Goal: Transaction & Acquisition: Purchase product/service

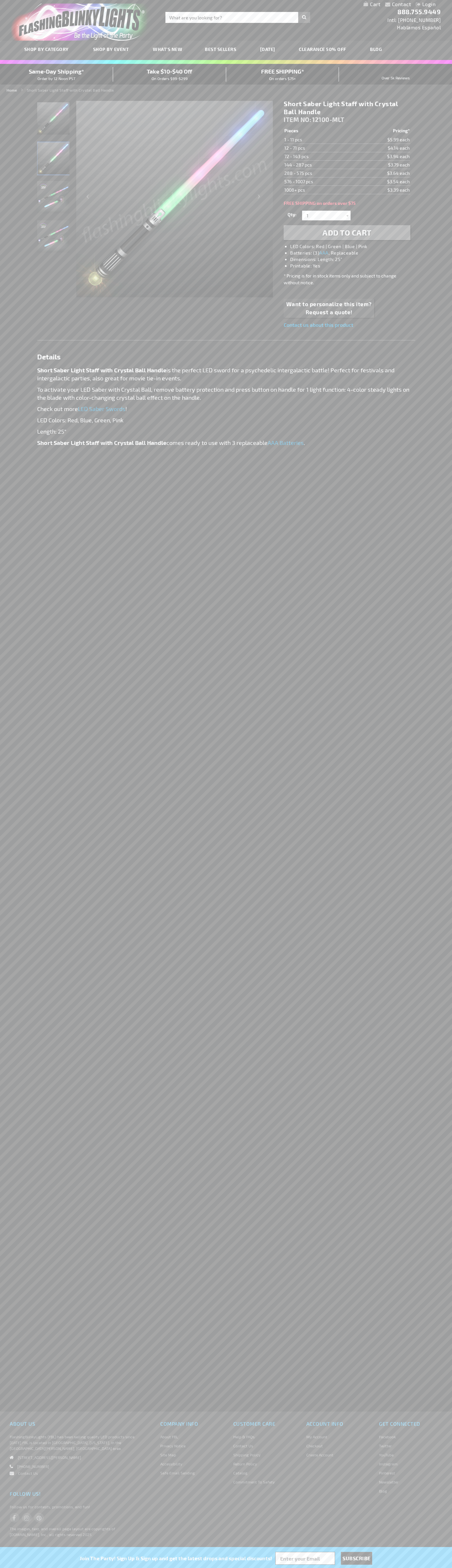
click at [353, 247] on li "LED Colors: Red | Green | Blue | Pink" at bounding box center [353, 247] width 126 height 7
click at [347, 233] on span "Add to Cart" at bounding box center [347, 232] width 49 height 9
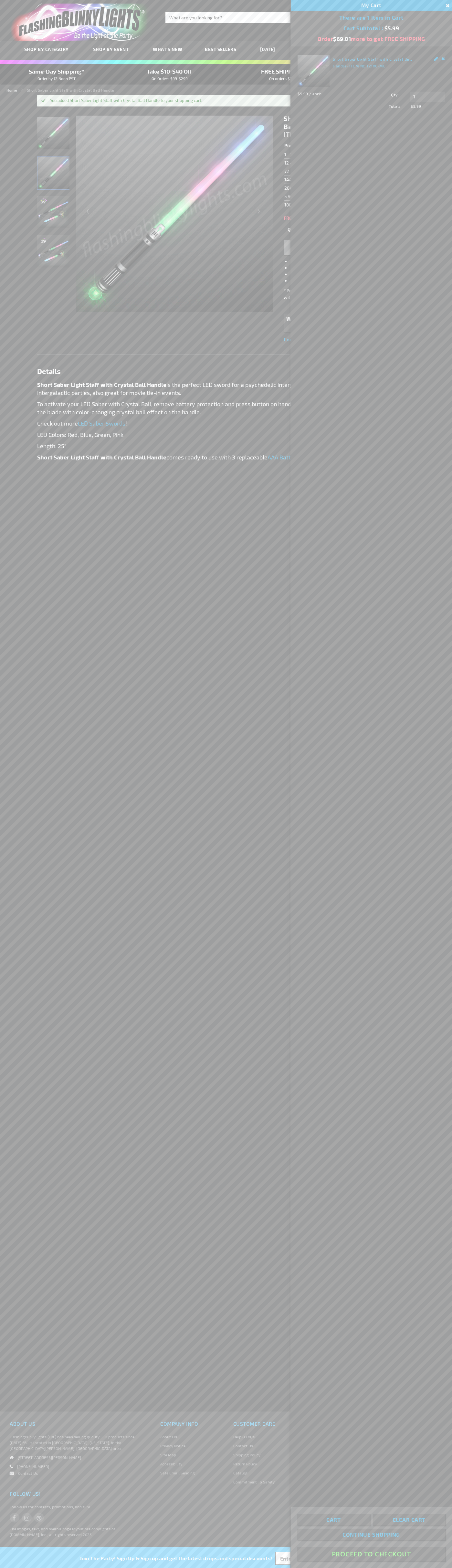
click at [371, 1554] on button "Proceed To Checkout" at bounding box center [371, 1554] width 148 height 15
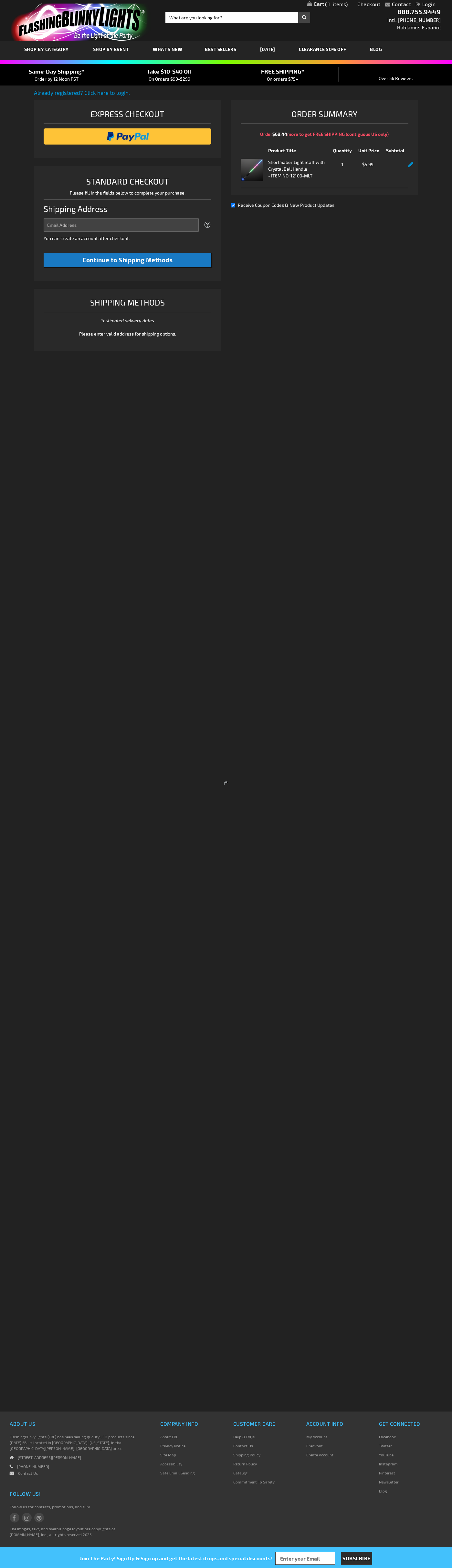
select select "US"
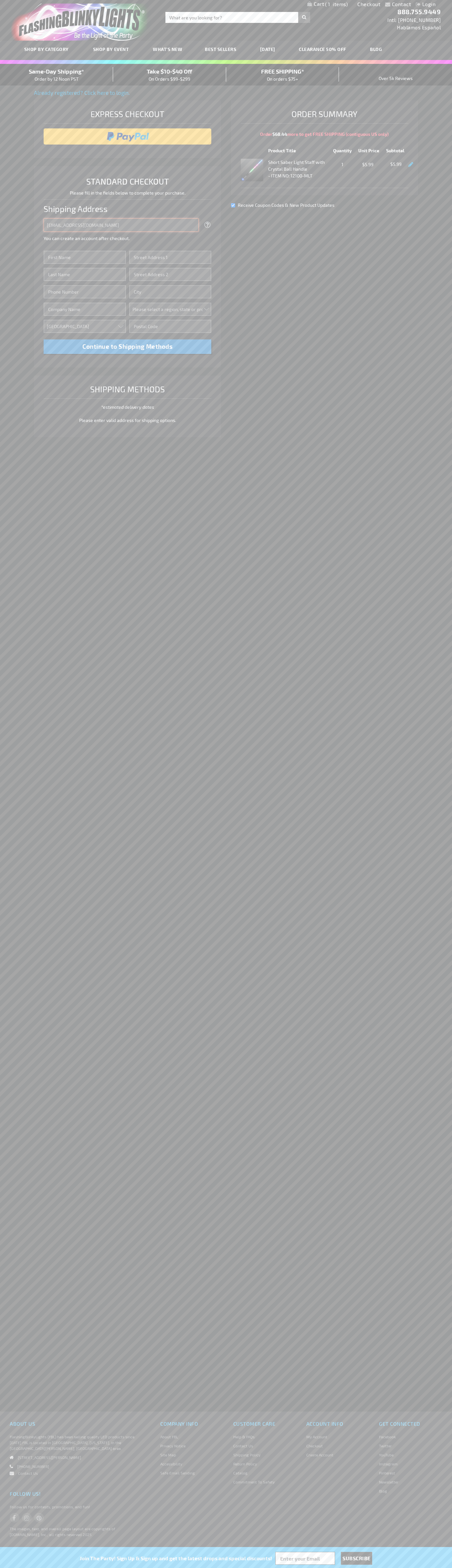
type input "johnsmith005@storebotmail.joonix.net"
type input "John"
type input "401 North Tryon Street"
type input "First floor"
type input "charlotte"
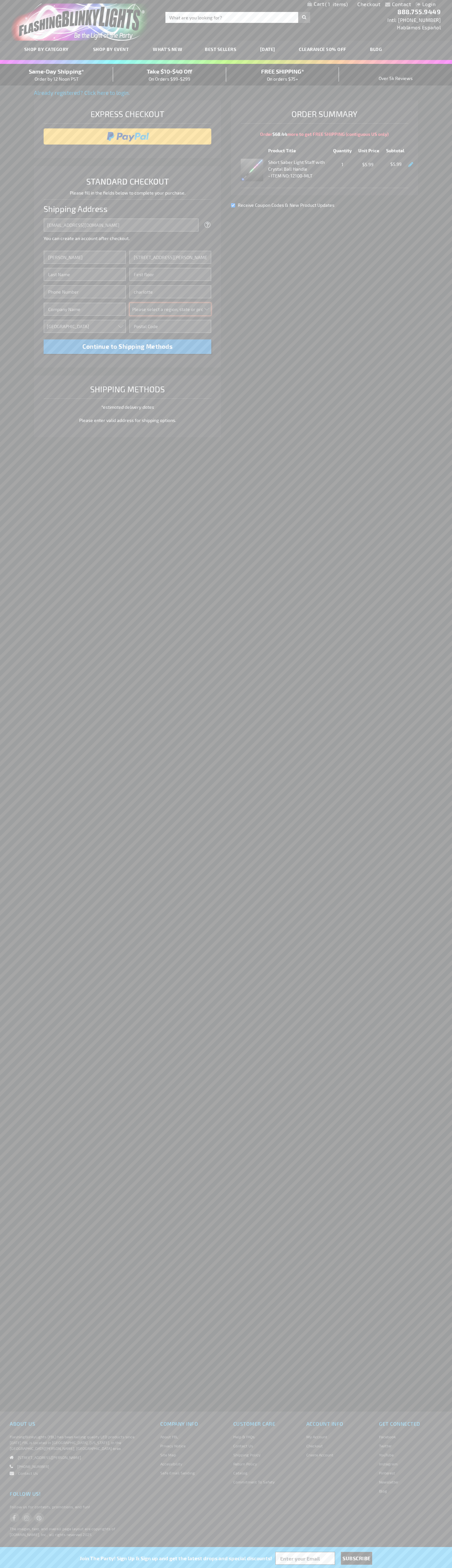
select select "44"
type input "28202"
type input "Smith"
type input "6502530000"
type input "John Smith"
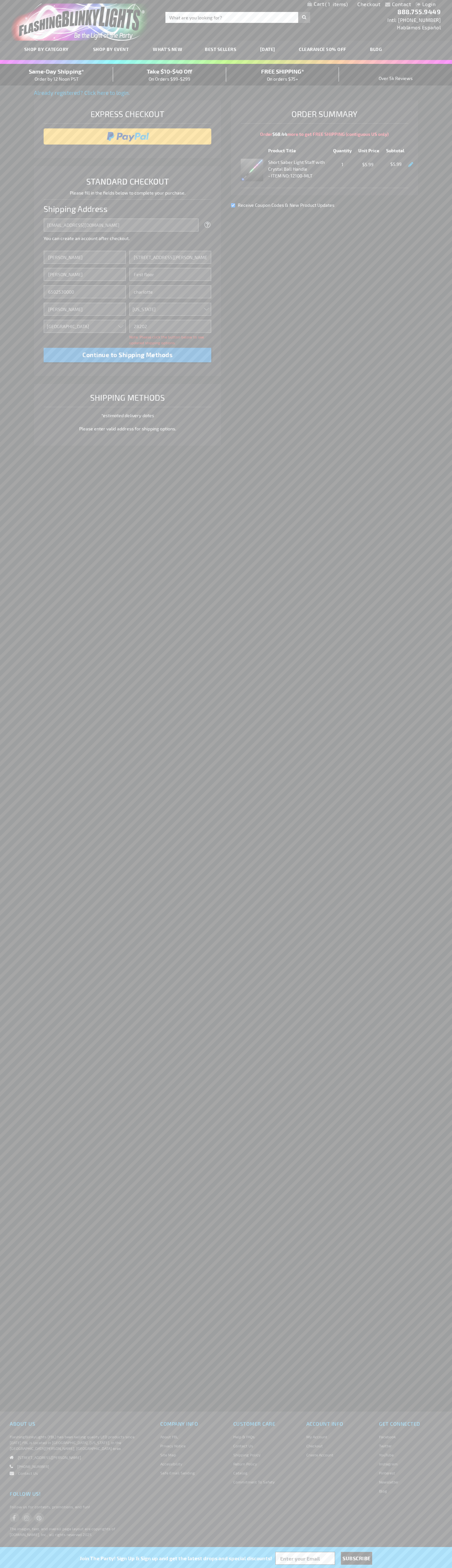
click at [57, 75] on div "Same-Day Shipping* Order by 12 Noon PST" at bounding box center [57, 74] width 113 height 15
click at [127, 136] on input "image" at bounding box center [127, 136] width 161 height 13
